Goal: Task Accomplishment & Management: Manage account settings

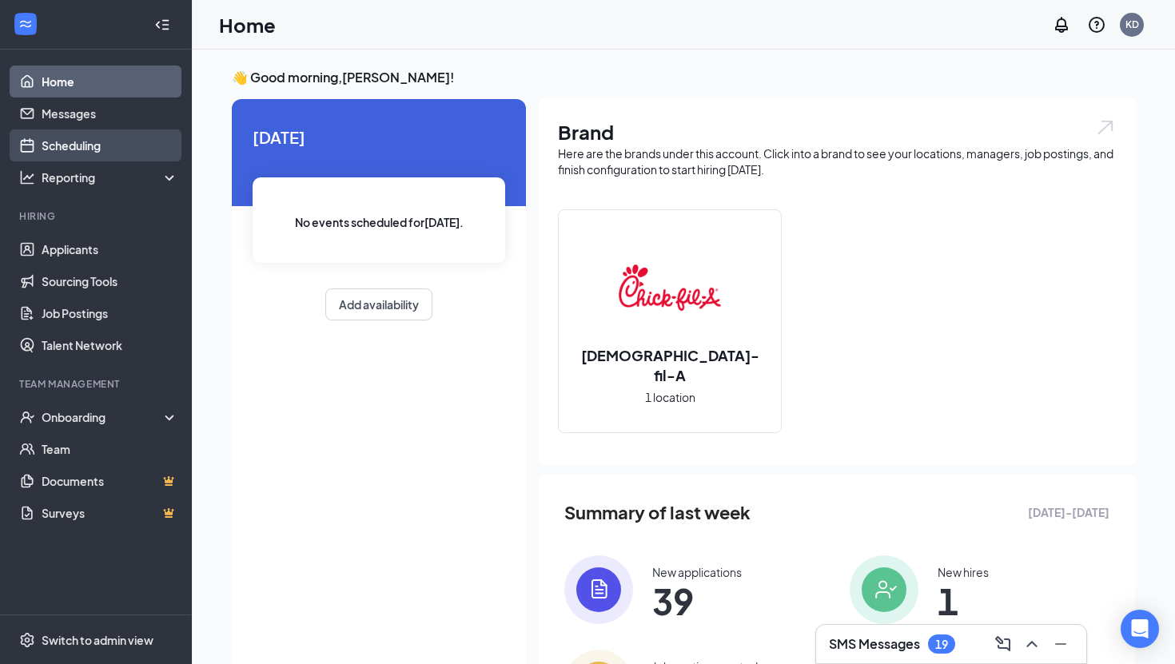
click at [113, 152] on link "Scheduling" at bounding box center [110, 145] width 137 height 32
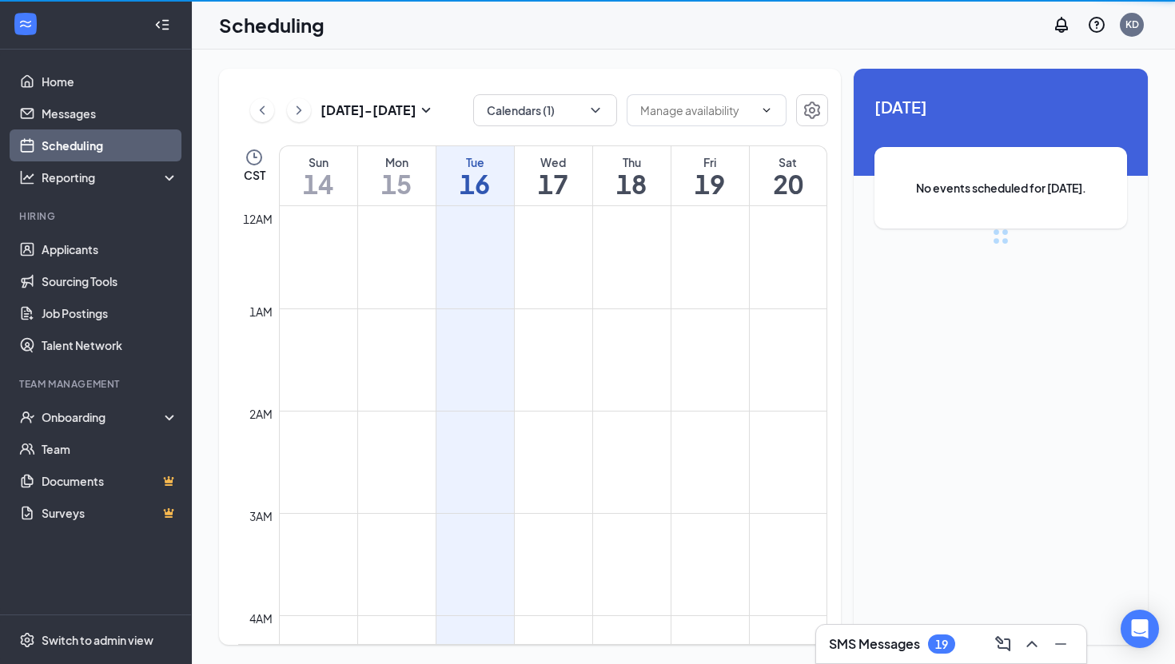
scroll to position [786, 0]
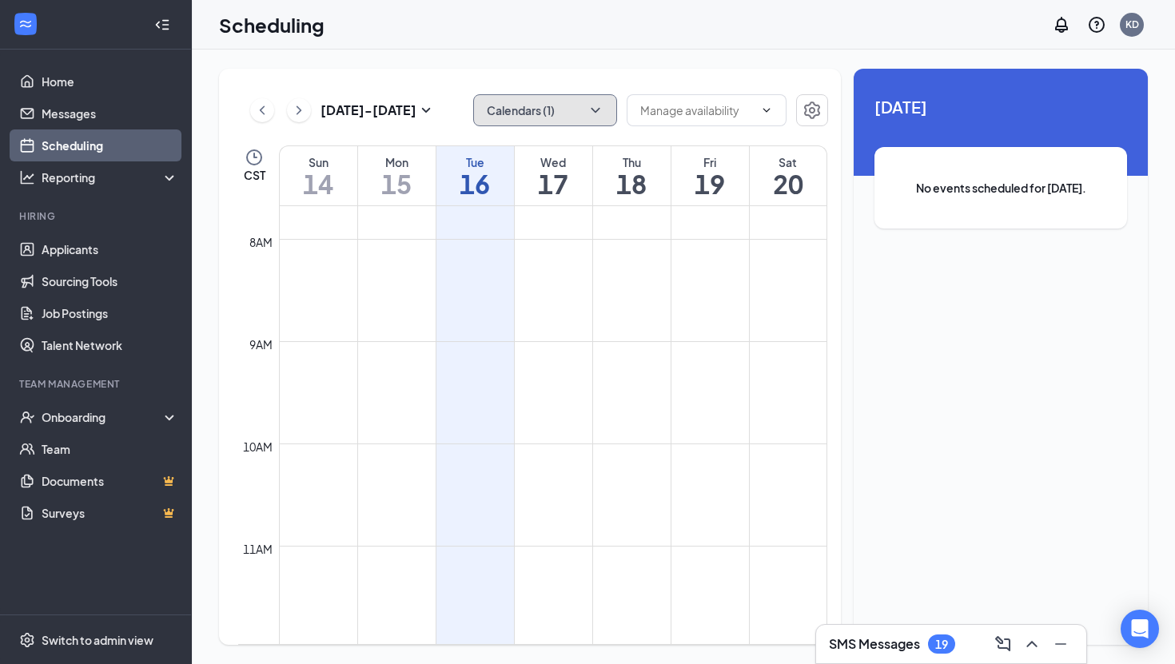
click at [587, 99] on button "Calendars (1)" at bounding box center [545, 110] width 144 height 32
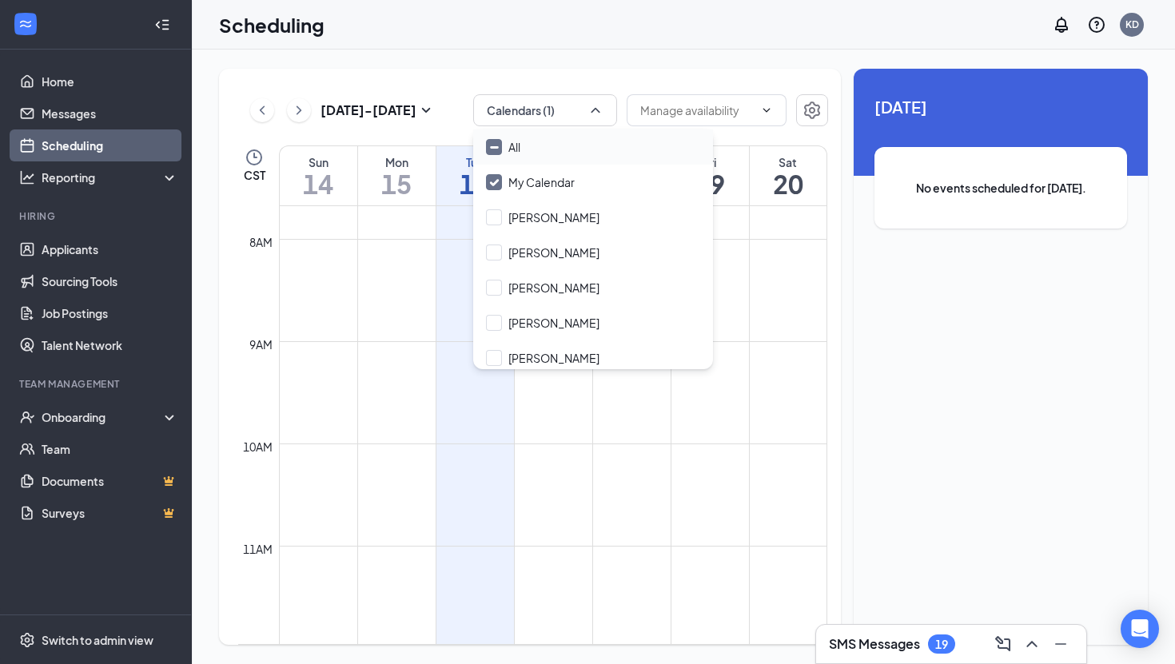
click at [494, 145] on input "All" at bounding box center [503, 147] width 34 height 16
checkbox input "true"
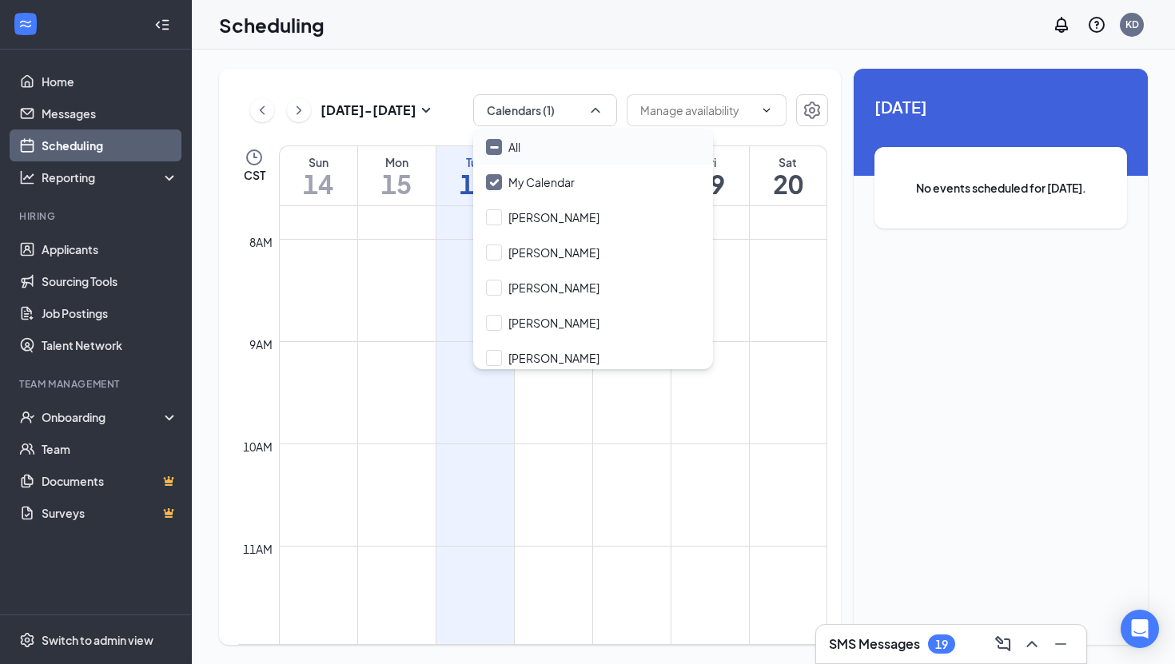
checkbox input "true"
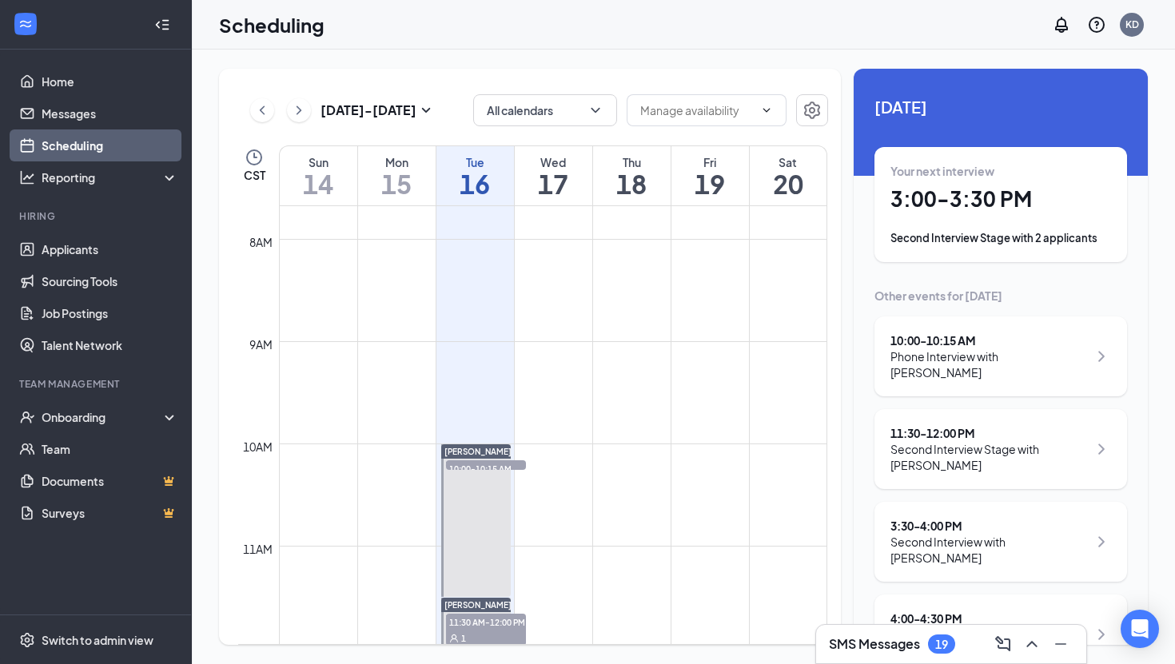
click at [658, 50] on div "[DATE] - [DATE] All calendars CST Sun 14 Mon 15 Tue 16 Wed 17 Thu 18 Fri 19 Sat…" at bounding box center [683, 357] width 983 height 615
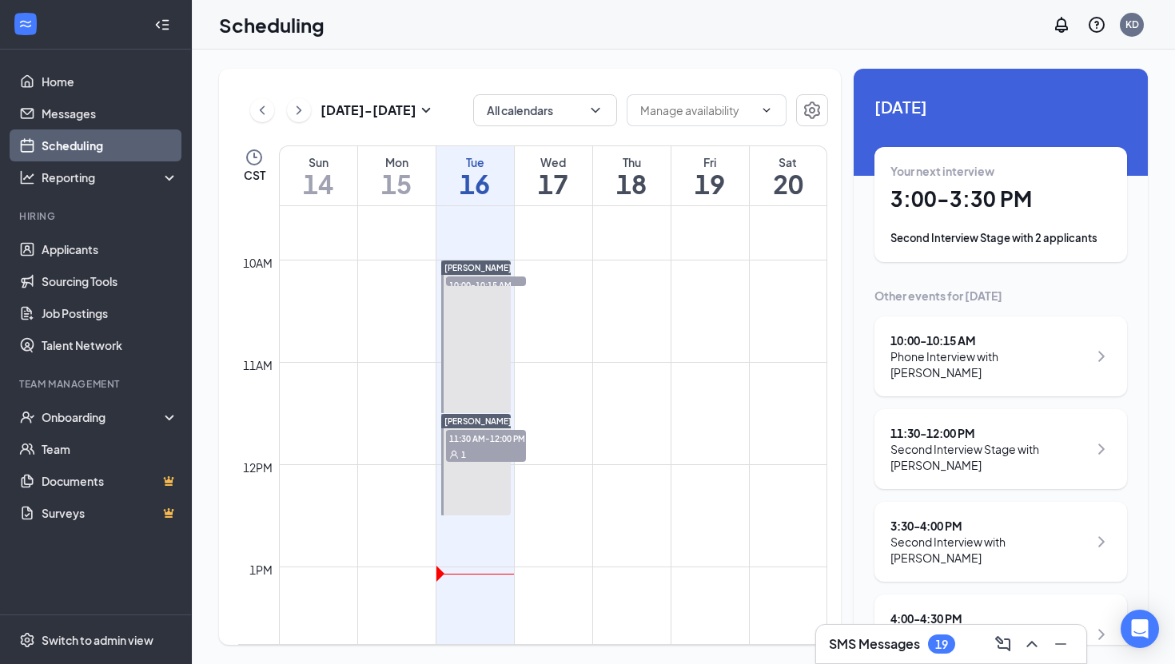
scroll to position [973, 0]
